Goal: Task Accomplishment & Management: Use online tool/utility

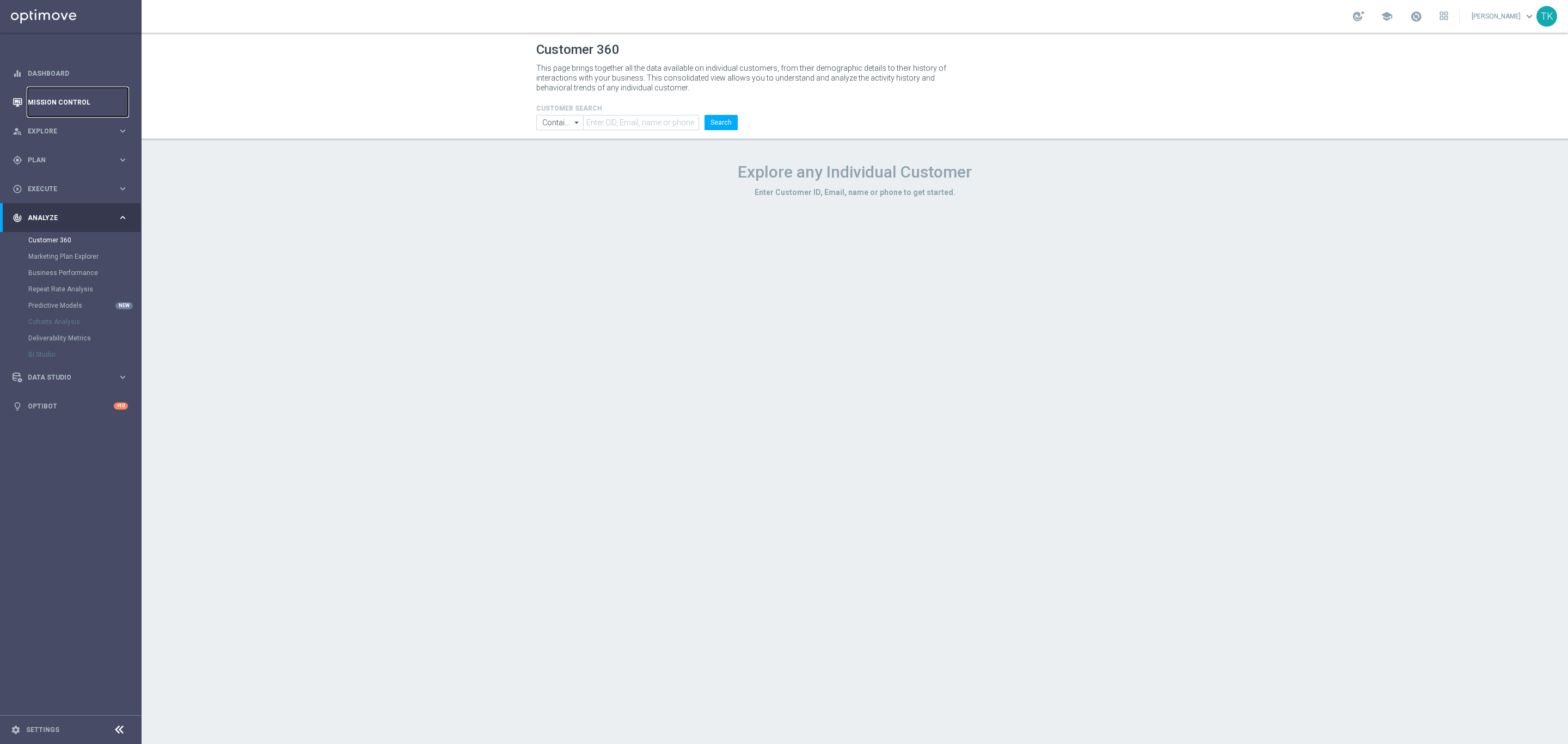
click at [59, 98] on link "Mission Control" at bounding box center [78, 102] width 100 height 29
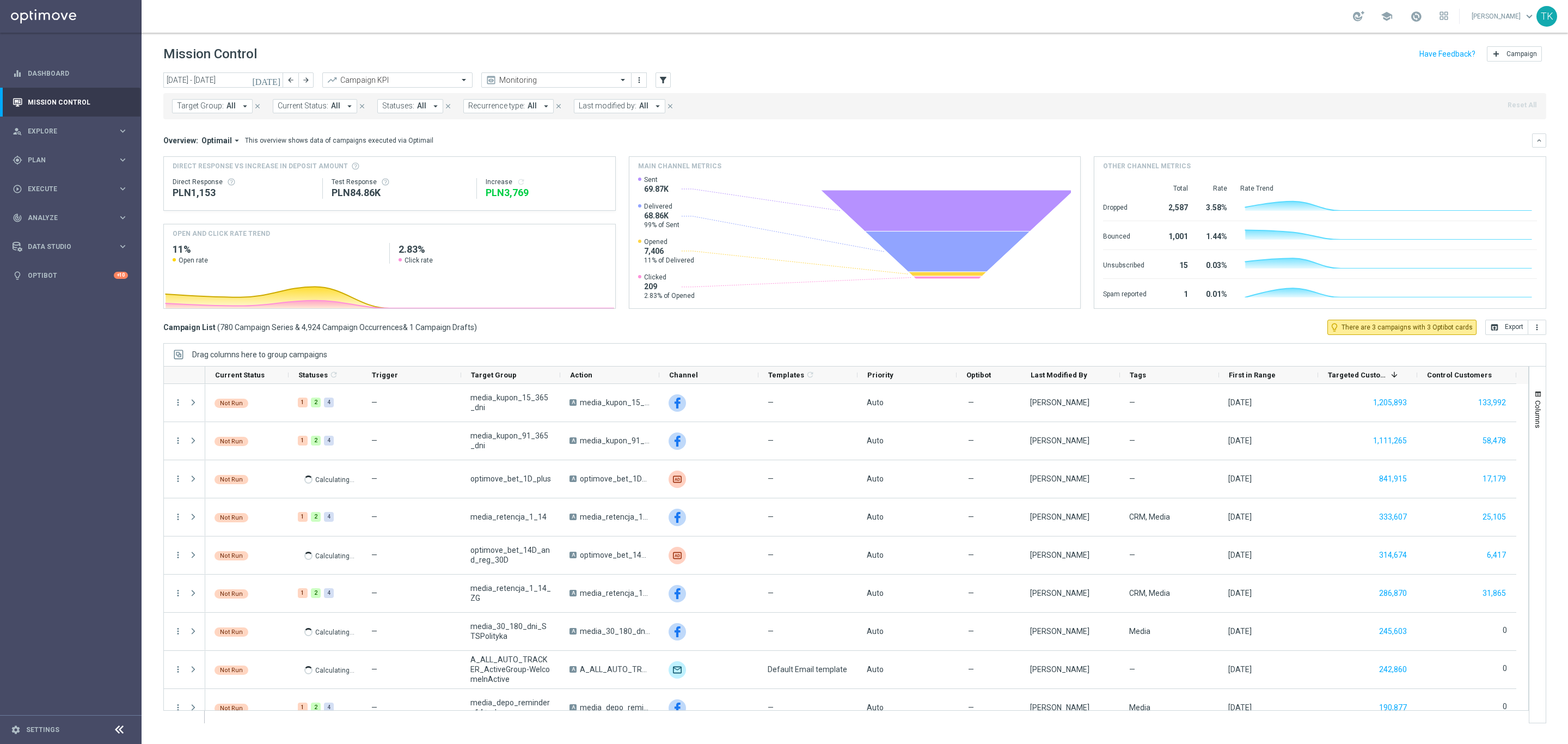
click at [204, 103] on span "Target Group:" at bounding box center [200, 106] width 47 height 9
type input "TESTACTIVE_MIGRACJA_BETGET_100925"
click at [148, 126] on div "[DATE] [DATE] - [DATE] arrow_back arrow_forward Campaign KPI trending_up Monito…" at bounding box center [854, 404] width 1426 height 662
click at [192, 110] on span "Target Group:" at bounding box center [200, 106] width 47 height 9
type input "TESTACTIVE_MIGRACJA_BETGET_100925"
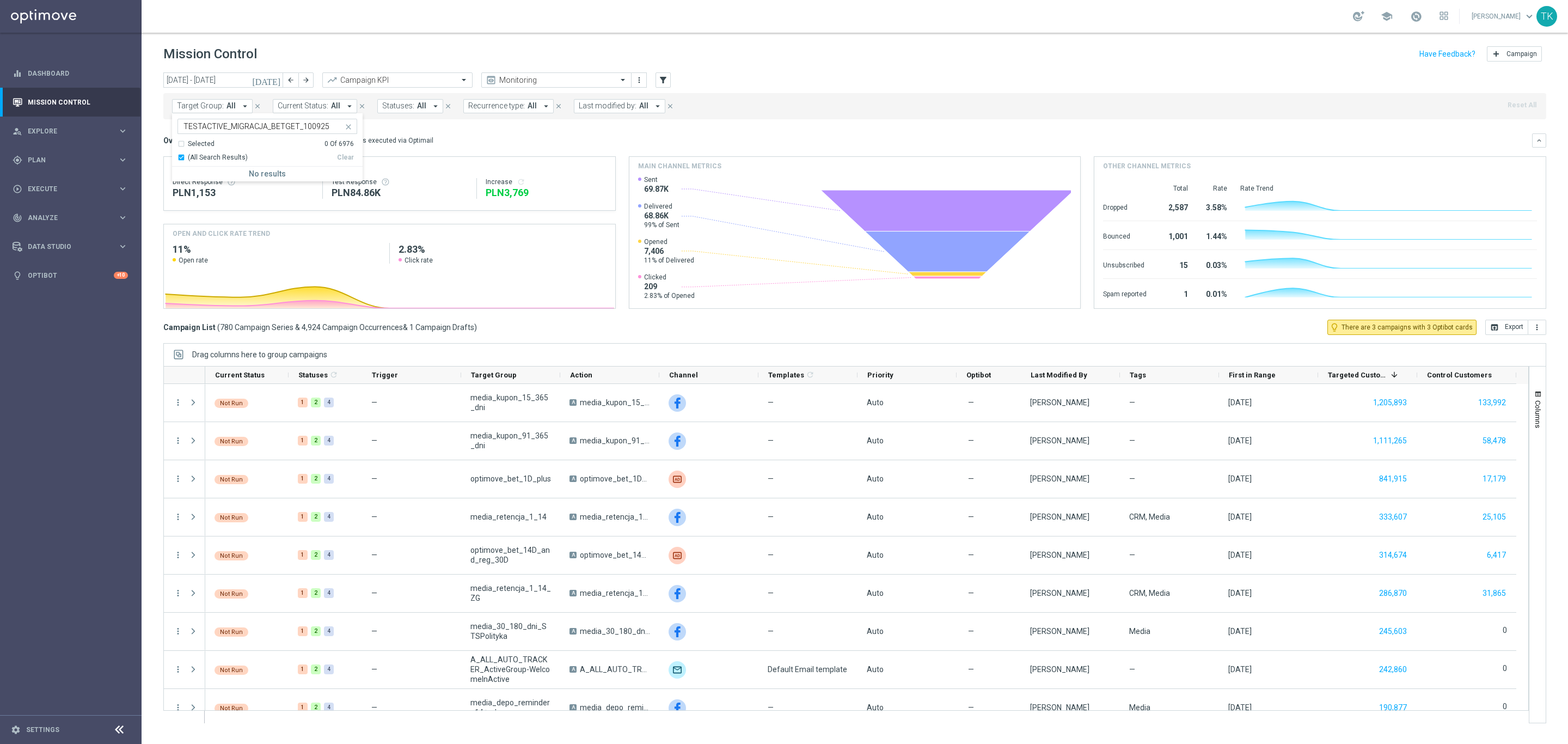
click at [150, 129] on div "[DATE] [DATE] - [DATE] arrow_back arrow_forward Campaign KPI trending_up Monito…" at bounding box center [854, 404] width 1426 height 662
